Goal: Task Accomplishment & Management: Use online tool/utility

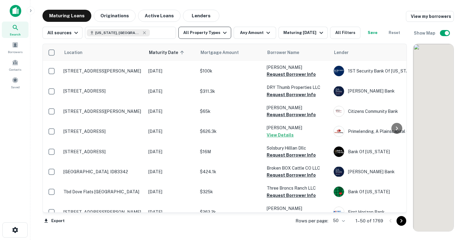
click at [223, 36] on icon "button" at bounding box center [224, 32] width 7 height 7
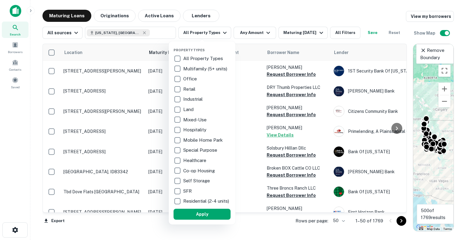
click at [360, 34] on div at bounding box center [233, 120] width 466 height 240
click at [341, 36] on div at bounding box center [233, 120] width 466 height 240
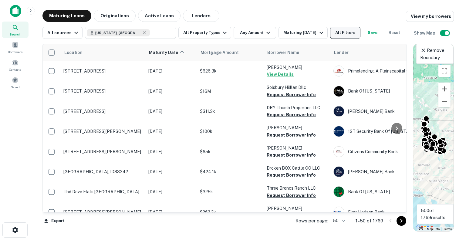
click at [349, 35] on button "All Filters" at bounding box center [345, 33] width 30 height 12
click at [359, 36] on button "All Filters" at bounding box center [345, 33] width 30 height 12
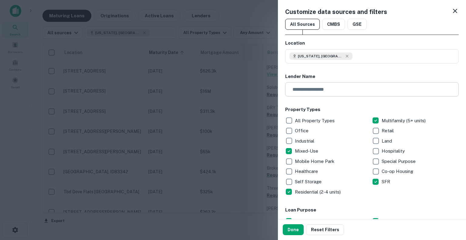
click at [323, 90] on input "text" at bounding box center [369, 89] width 169 height 14
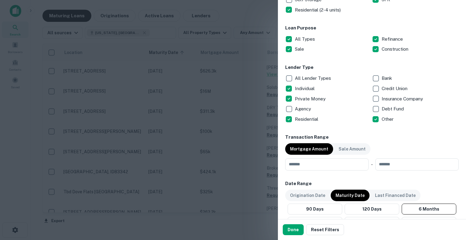
scroll to position [273, 0]
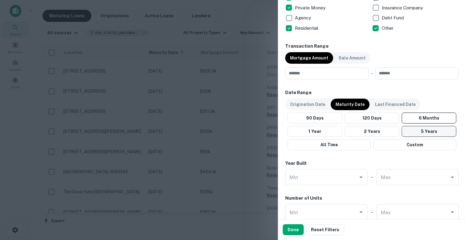
click at [408, 130] on button "5 Years" at bounding box center [429, 131] width 55 height 11
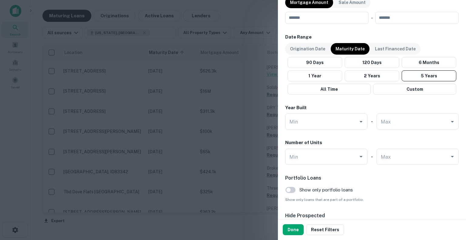
scroll to position [364, 0]
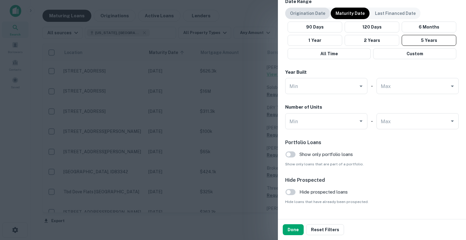
click at [307, 11] on p "Origination Date" at bounding box center [307, 13] width 35 height 7
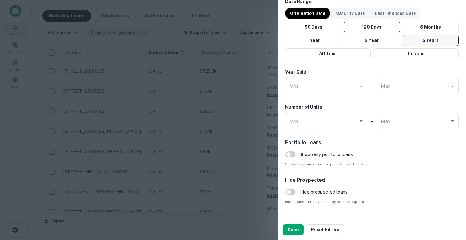
click at [403, 39] on button "5 Years" at bounding box center [431, 40] width 56 height 11
click at [366, 42] on button "2 Year" at bounding box center [372, 40] width 56 height 11
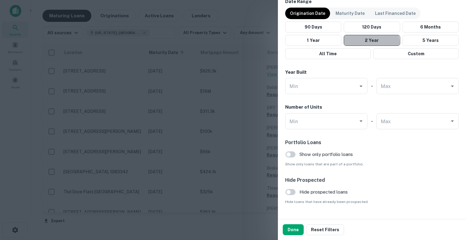
click at [365, 41] on button "2 Year" at bounding box center [372, 40] width 56 height 11
click at [295, 229] on button "Done" at bounding box center [293, 229] width 21 height 11
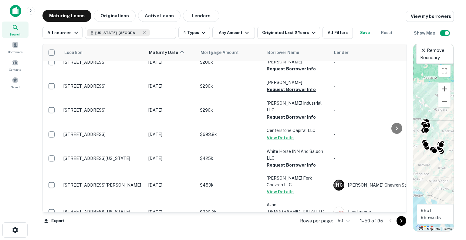
scroll to position [182, 0]
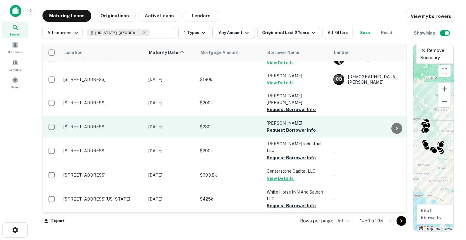
click at [288, 137] on td "[PERSON_NAME] Industrial LLC Request Borrower Info" at bounding box center [297, 150] width 67 height 27
click at [288, 127] on button "Request Borrower Info" at bounding box center [291, 130] width 49 height 7
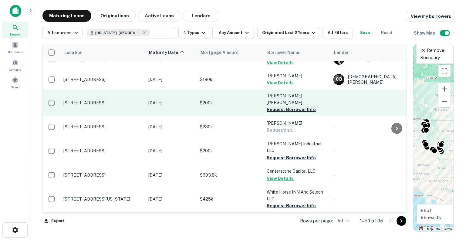
click at [289, 106] on button "Request Borrower Info" at bounding box center [291, 109] width 49 height 7
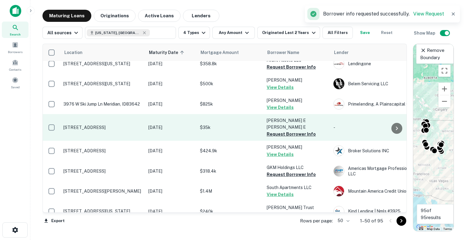
scroll to position [455, 0]
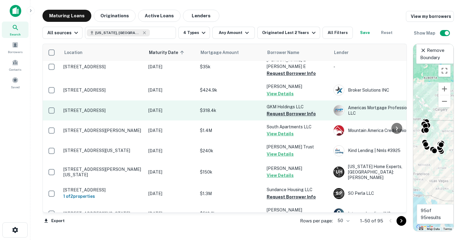
click at [302, 110] on button "Request Borrower Info" at bounding box center [291, 113] width 49 height 7
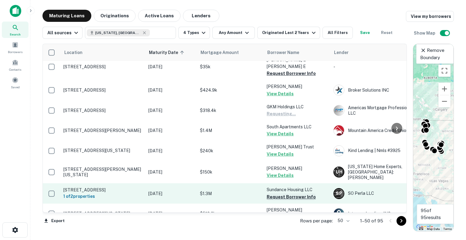
click at [292, 193] on button "Request Borrower Info" at bounding box center [291, 196] width 49 height 7
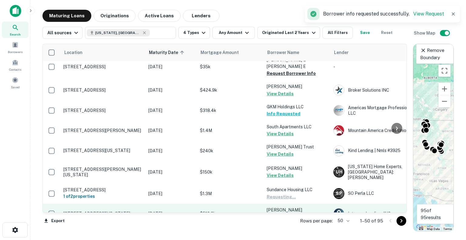
click at [292, 213] on button "Request Borrower Info" at bounding box center [291, 216] width 49 height 7
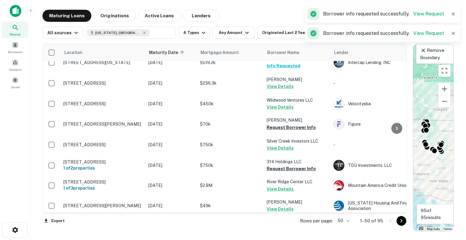
scroll to position [607, 0]
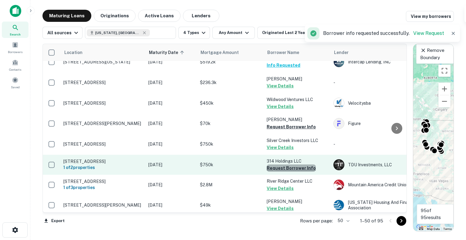
click at [306, 164] on button "Request Borrower Info" at bounding box center [291, 167] width 49 height 7
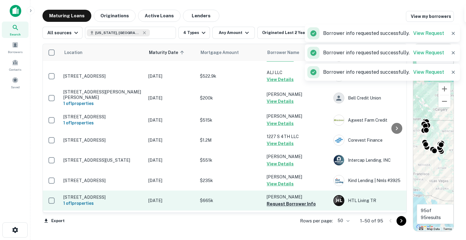
scroll to position [819, 0]
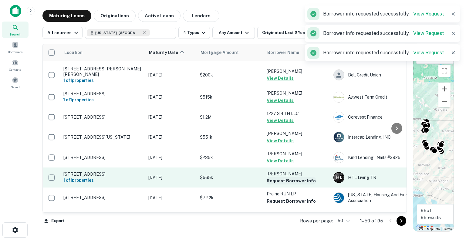
click at [279, 177] on button "Request Borrower Info" at bounding box center [291, 180] width 49 height 7
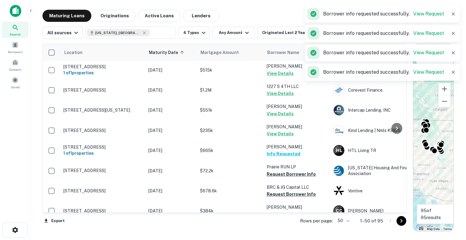
scroll to position [880, 0]
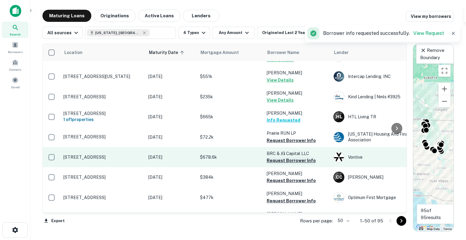
click at [288, 157] on button "Request Borrower Info" at bounding box center [291, 160] width 49 height 7
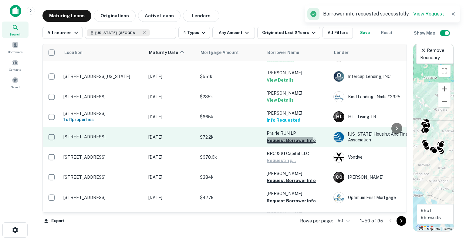
click at [286, 137] on button "Request Borrower Info" at bounding box center [291, 140] width 49 height 7
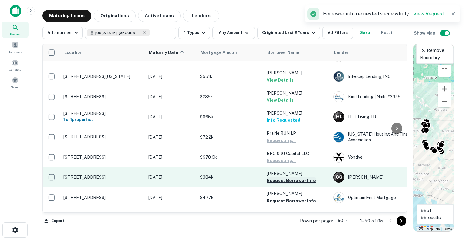
click at [288, 177] on button "Request Borrower Info" at bounding box center [291, 180] width 49 height 7
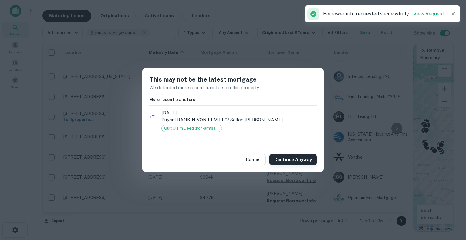
click at [293, 162] on button "Continue Anyway" at bounding box center [292, 159] width 47 height 11
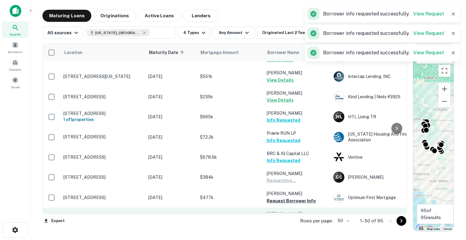
click at [293, 197] on button "Request Borrower Info" at bounding box center [291, 200] width 49 height 7
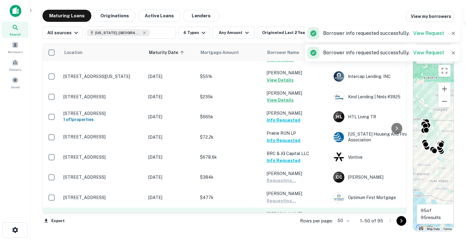
click at [295, 224] on button "Request Borrower Info" at bounding box center [291, 227] width 49 height 7
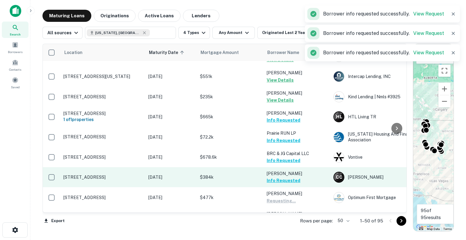
scroll to position [884, 0]
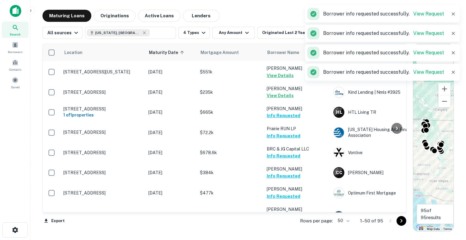
click at [296, 240] on button "Request Borrower Info" at bounding box center [291, 243] width 49 height 7
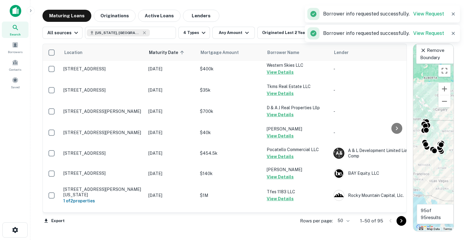
scroll to position [0, 0]
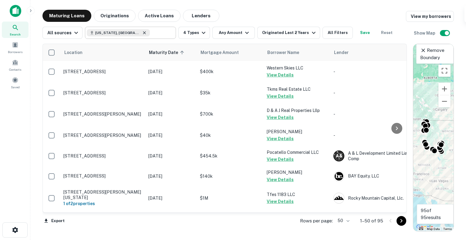
click at [142, 31] on icon at bounding box center [144, 32] width 5 height 5
type input "**********"
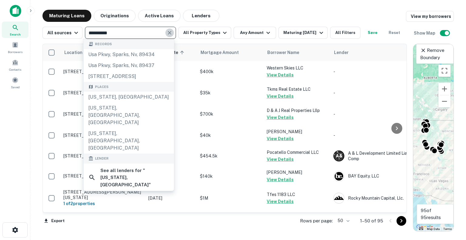
click at [168, 33] on icon "Clear" at bounding box center [170, 33] width 4 height 4
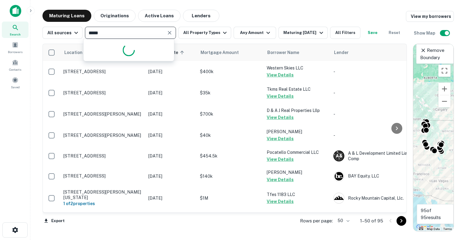
type input "******"
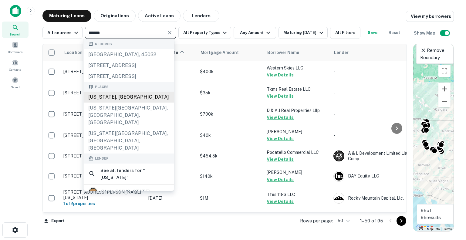
click at [118, 103] on div "[US_STATE], [GEOGRAPHIC_DATA]" at bounding box center [128, 97] width 90 height 11
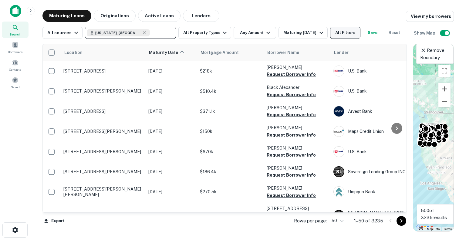
click at [357, 30] on button "All Filters" at bounding box center [345, 33] width 30 height 12
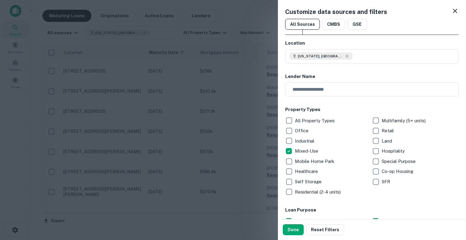
click at [285, 191] on div "Customize data sources and filters All Sources CMBS GSE Location [US_STATE], [G…" at bounding box center [372, 109] width 188 height 219
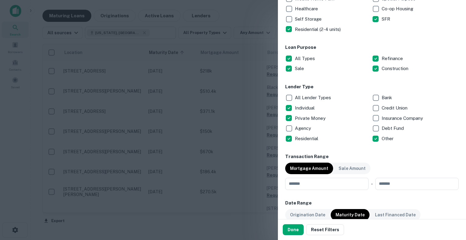
scroll to position [212, 0]
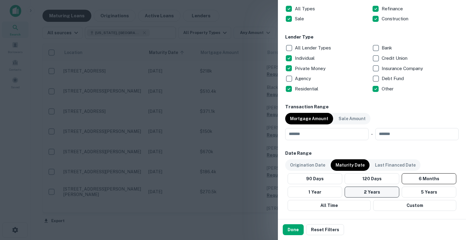
click at [369, 191] on button "2 Years" at bounding box center [372, 192] width 55 height 11
click at [311, 165] on p "Origination Date" at bounding box center [307, 165] width 35 height 7
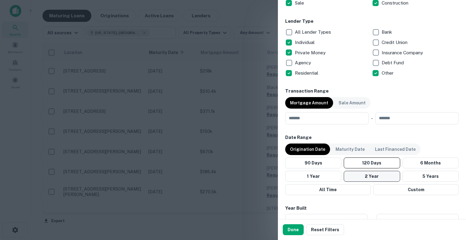
scroll to position [243, 0]
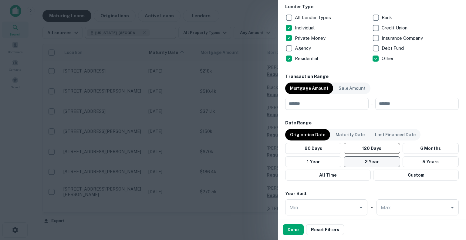
click at [387, 166] on button "2 Year" at bounding box center [372, 161] width 56 height 11
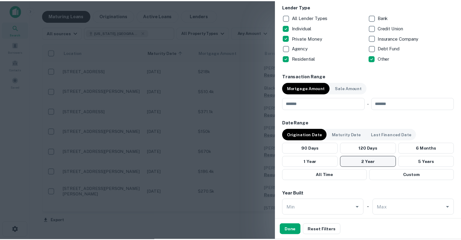
scroll to position [364, 0]
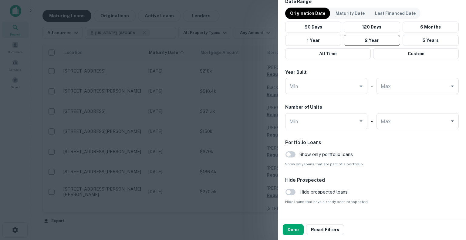
click at [292, 229] on button "Done" at bounding box center [293, 229] width 21 height 11
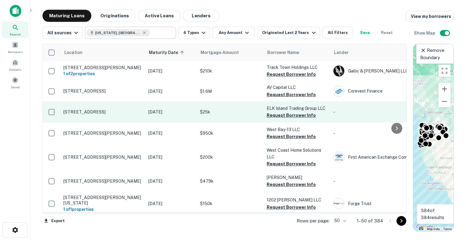
drag, startPoint x: 292, startPoint y: 76, endPoint x: 286, endPoint y: 104, distance: 28.1
click at [292, 76] on button "Request Borrower Info" at bounding box center [291, 74] width 49 height 7
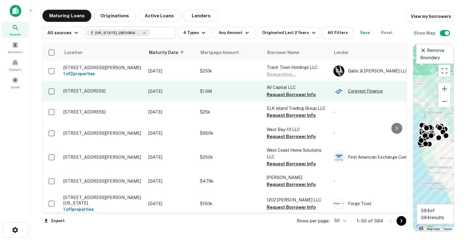
click at [350, 89] on div "Corevest Finance" at bounding box center [378, 91] width 91 height 11
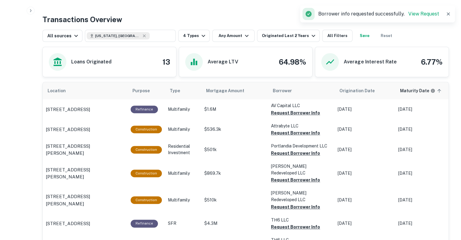
scroll to position [303, 0]
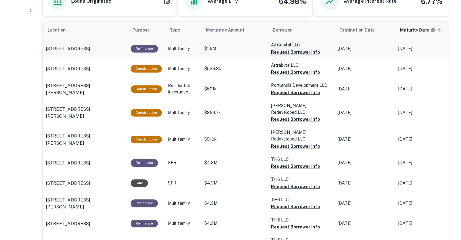
click at [309, 53] on button "Request Borrower Info" at bounding box center [295, 52] width 49 height 7
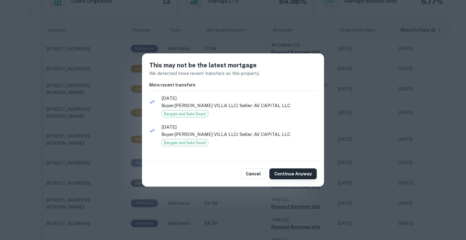
click at [286, 176] on button "Continue Anyway" at bounding box center [292, 173] width 47 height 11
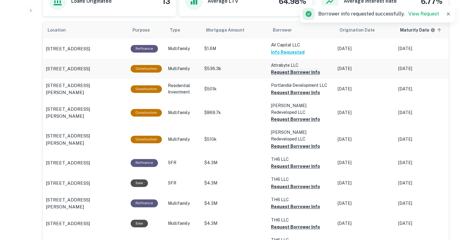
click at [293, 75] on button "Request Borrower Info" at bounding box center [295, 72] width 49 height 7
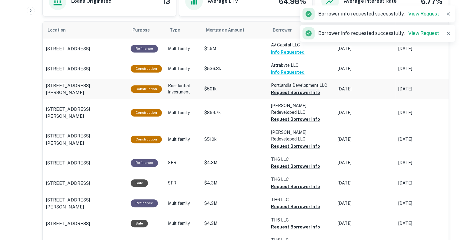
click at [291, 94] on button "Request Borrower Info" at bounding box center [295, 92] width 49 height 7
click at [291, 116] on button "Request Borrower Info" at bounding box center [295, 119] width 49 height 7
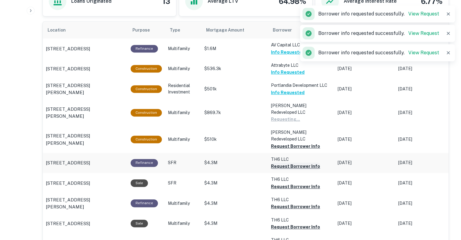
click at [295, 163] on button "Request Borrower Info" at bounding box center [295, 166] width 49 height 7
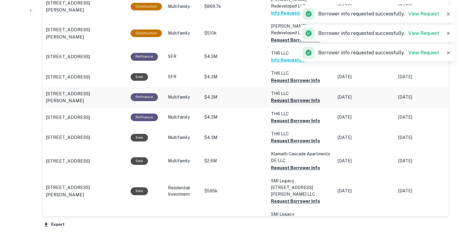
scroll to position [425, 0]
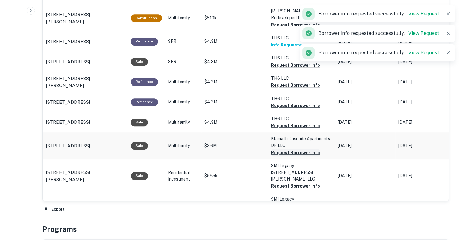
click at [299, 149] on button "Request Borrower Info" at bounding box center [295, 152] width 49 height 7
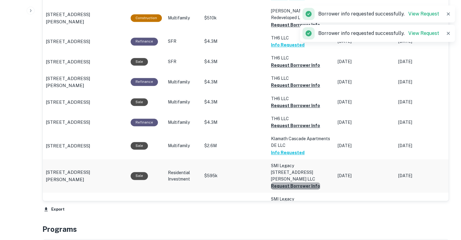
click at [297, 182] on button "Request Borrower Info" at bounding box center [295, 185] width 49 height 7
click at [294, 216] on button "Request Borrower Info" at bounding box center [295, 219] width 49 height 7
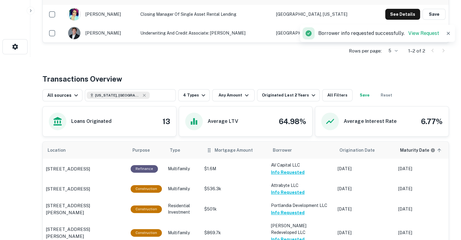
scroll to position [121, 0]
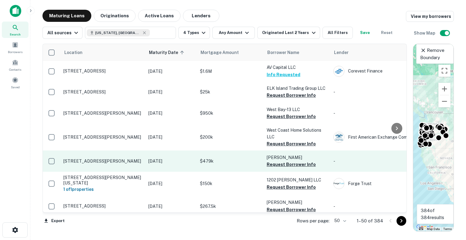
scroll to position [30, 0]
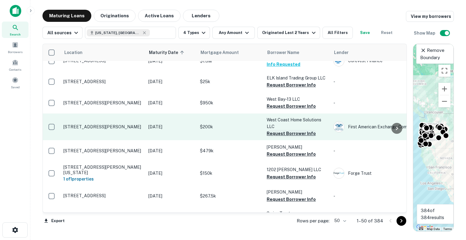
drag, startPoint x: 297, startPoint y: 106, endPoint x: 294, endPoint y: 133, distance: 26.2
click at [297, 106] on button "Request Borrower Info" at bounding box center [291, 106] width 49 height 7
click at [292, 135] on button "Request Borrower Info" at bounding box center [291, 133] width 49 height 7
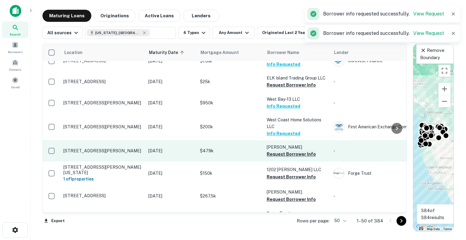
click at [288, 157] on button "Request Borrower Info" at bounding box center [291, 153] width 49 height 7
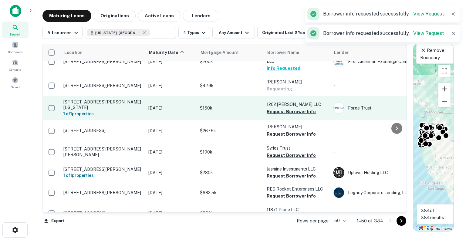
scroll to position [121, 0]
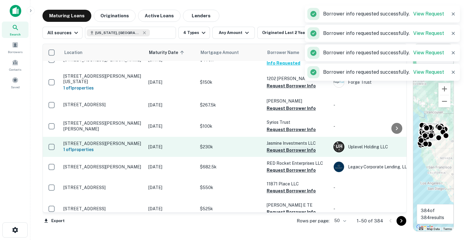
click at [296, 147] on button "Request Borrower Info" at bounding box center [291, 150] width 49 height 7
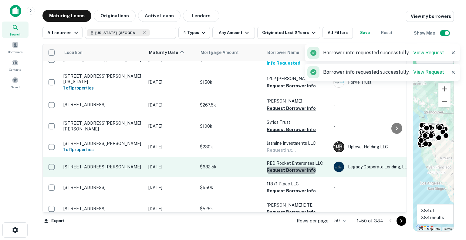
click at [295, 167] on button "Request Borrower Info" at bounding box center [291, 170] width 49 height 7
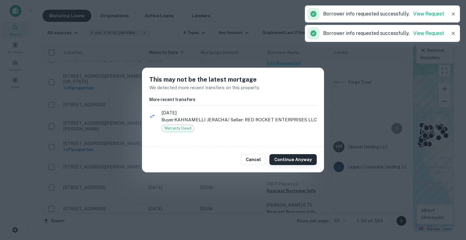
click at [286, 154] on button "Continue Anyway" at bounding box center [292, 159] width 47 height 11
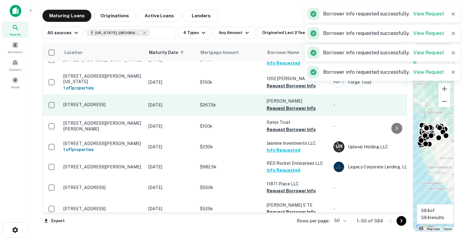
click at [297, 105] on button "Request Borrower Info" at bounding box center [291, 108] width 49 height 7
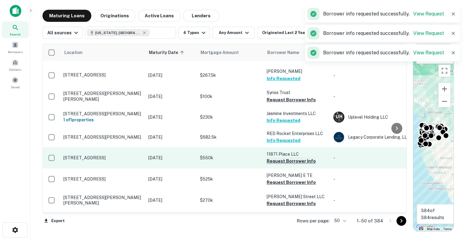
scroll to position [182, 0]
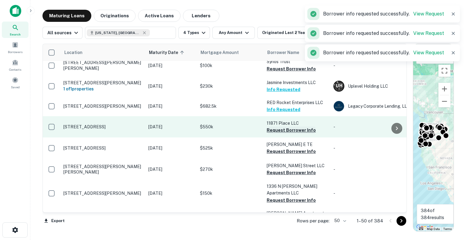
click at [295, 127] on button "Request Borrower Info" at bounding box center [291, 130] width 49 height 7
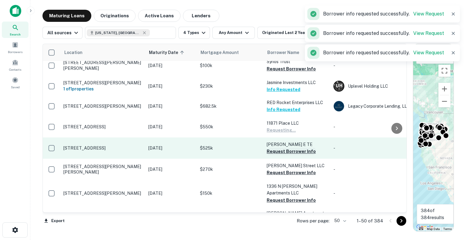
click at [297, 148] on button "Request Borrower Info" at bounding box center [291, 151] width 49 height 7
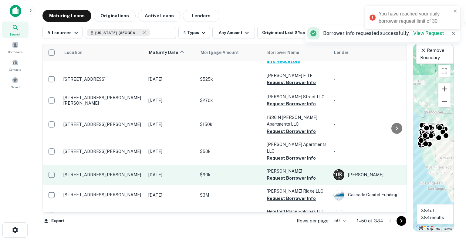
scroll to position [273, 0]
